Goal: Navigation & Orientation: Find specific page/section

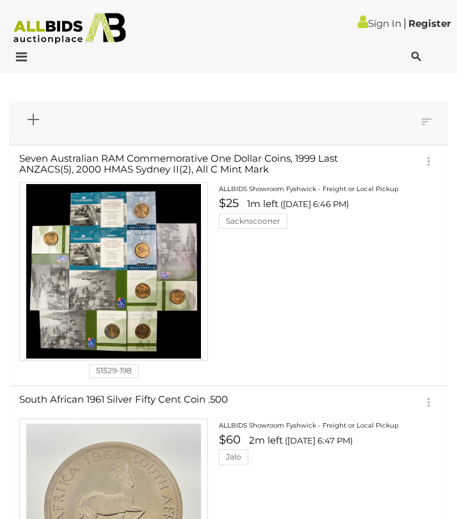
click at [28, 63] on div at bounding box center [40, 58] width 75 height 15
click at [14, 62] on icon at bounding box center [18, 57] width 17 height 13
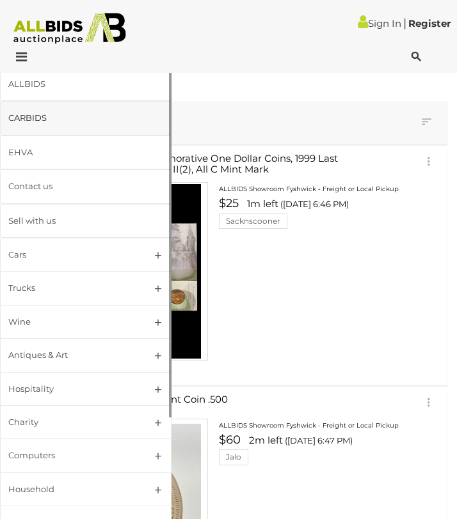
click at [43, 114] on div "CARBIDS" at bounding box center [70, 118] width 124 height 15
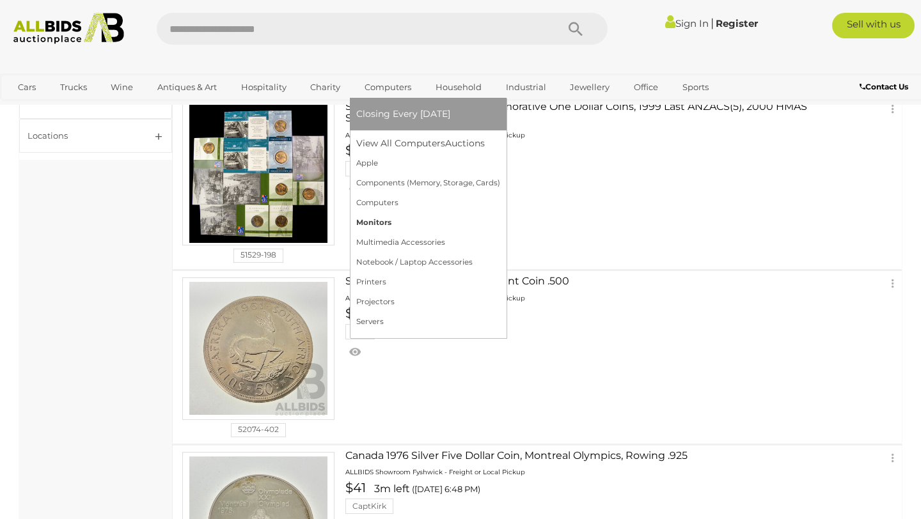
scroll to position [116, 0]
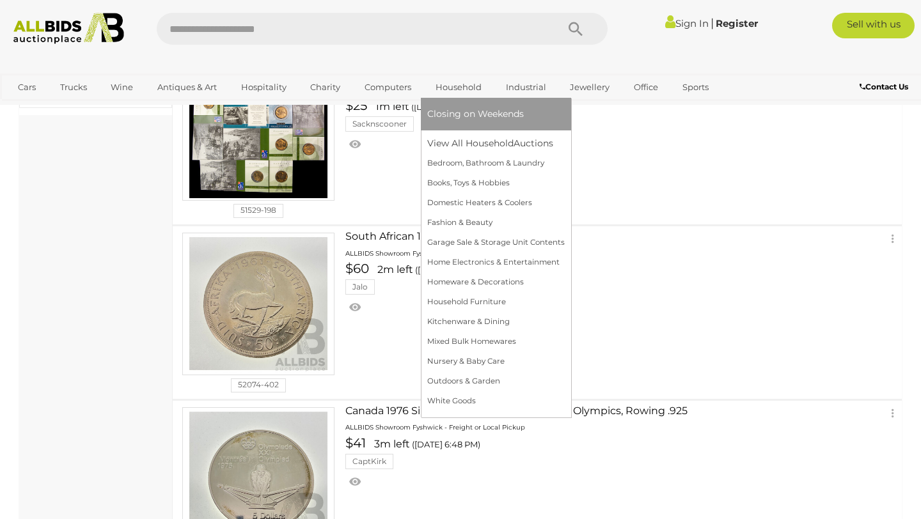
click at [456, 83] on link "Household" at bounding box center [458, 87] width 63 height 21
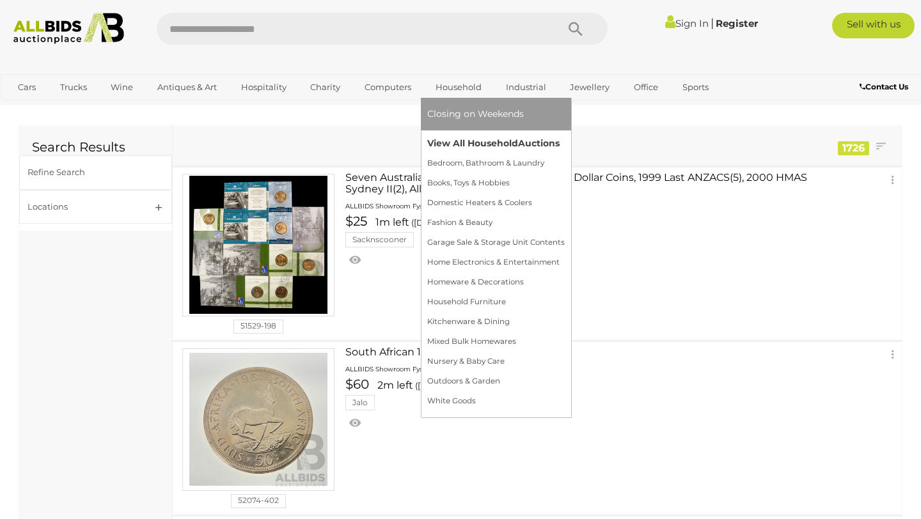
click at [456, 146] on link "View All Household Auctions" at bounding box center [496, 144] width 138 height 20
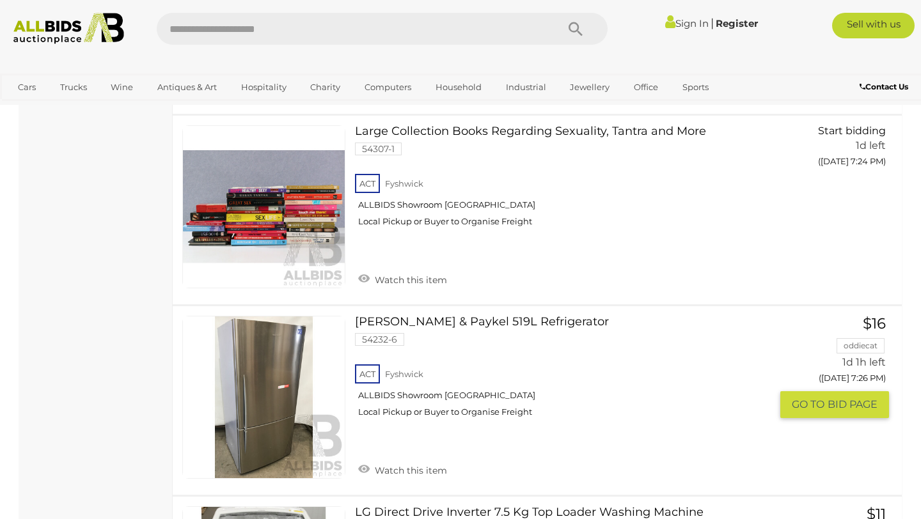
scroll to position [2487, 0]
